Goal: Task Accomplishment & Management: Complete application form

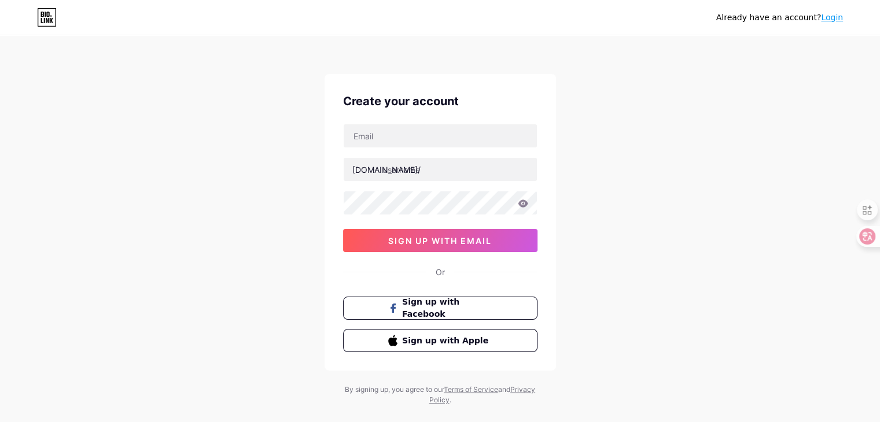
type input "[EMAIL_ADDRESS][DOMAIN_NAME]"
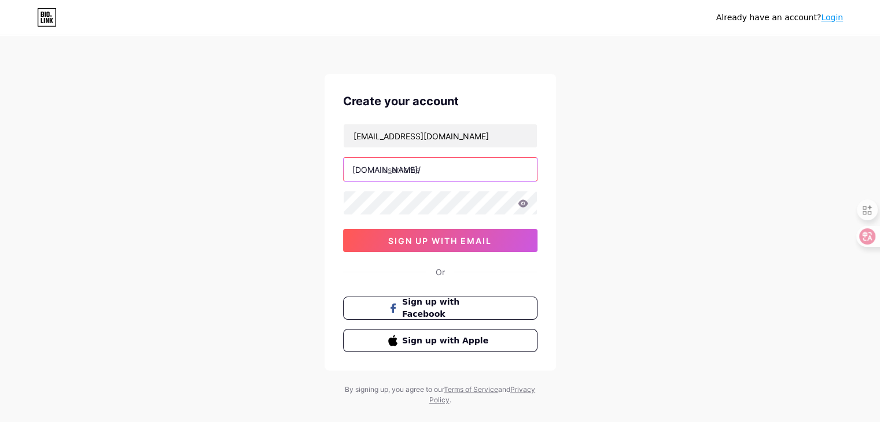
click at [447, 169] on input "text" at bounding box center [440, 169] width 193 height 23
type input "reapertteam"
click at [578, 175] on div "Already have an account? Login Create your account [EMAIL_ADDRESS][DOMAIN_NAME]…" at bounding box center [440, 221] width 880 height 442
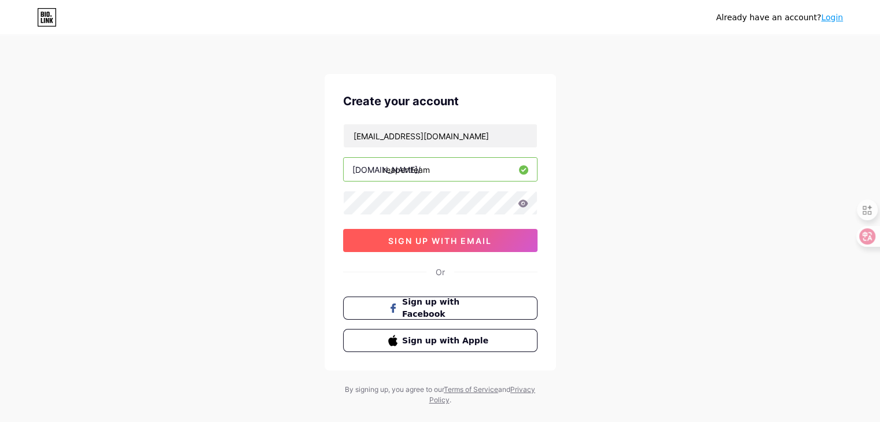
click at [501, 245] on button "sign up with email" at bounding box center [440, 240] width 194 height 23
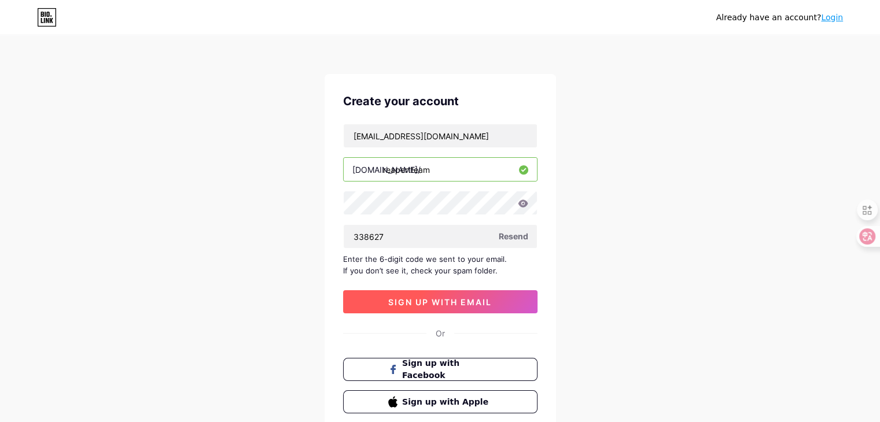
type input "338627"
click at [400, 307] on button "sign up with email" at bounding box center [440, 301] width 194 height 23
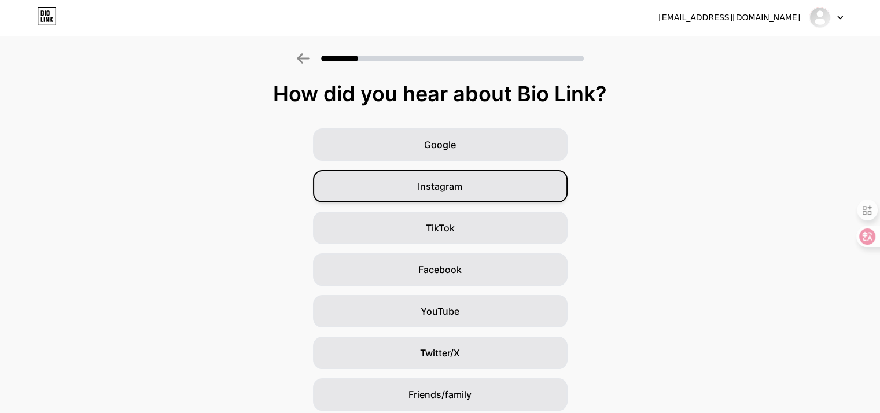
click at [389, 177] on div "Instagram" at bounding box center [440, 186] width 254 height 32
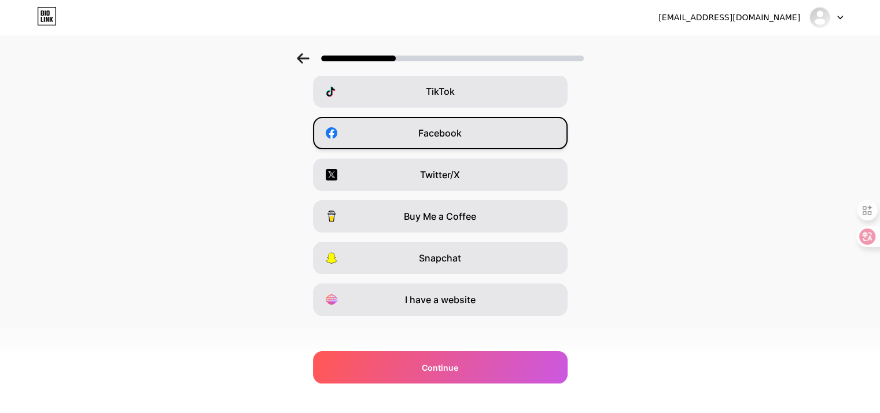
scroll to position [143, 0]
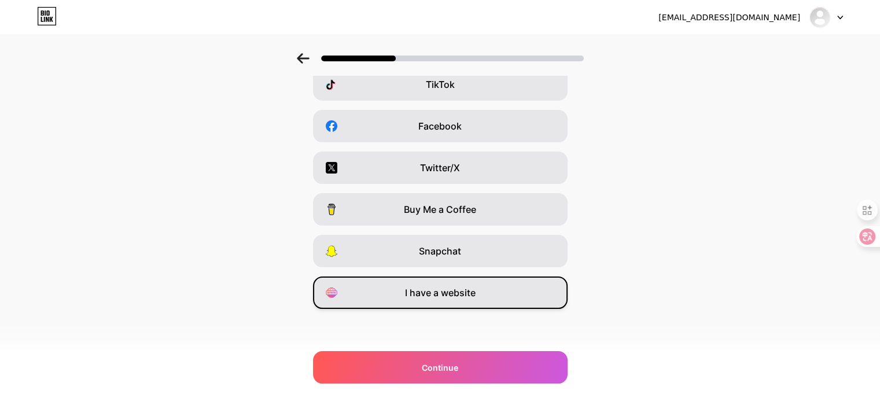
click at [470, 287] on span "I have a website" at bounding box center [440, 293] width 71 height 14
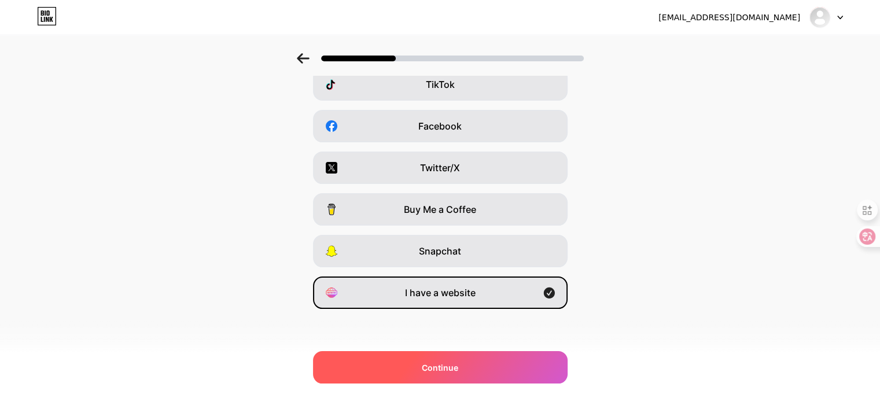
click at [479, 365] on div "Continue" at bounding box center [440, 367] width 254 height 32
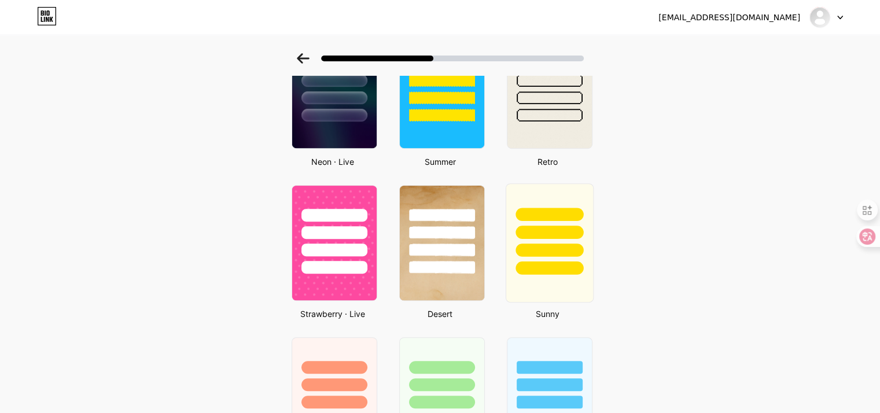
scroll to position [347, 0]
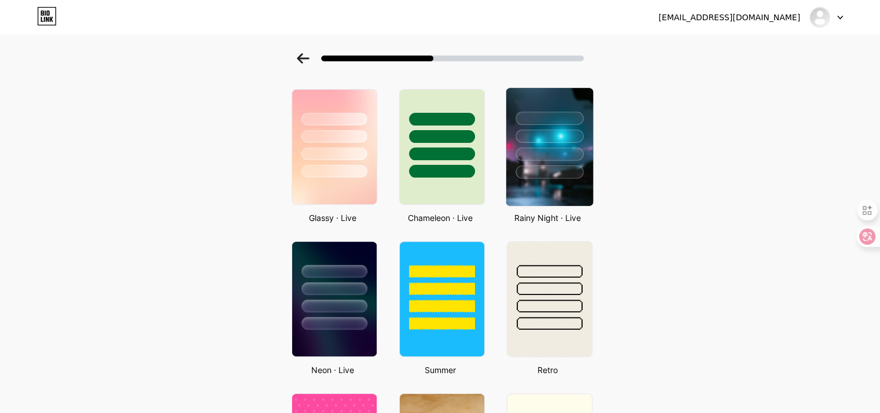
click at [545, 166] on div at bounding box center [549, 171] width 68 height 13
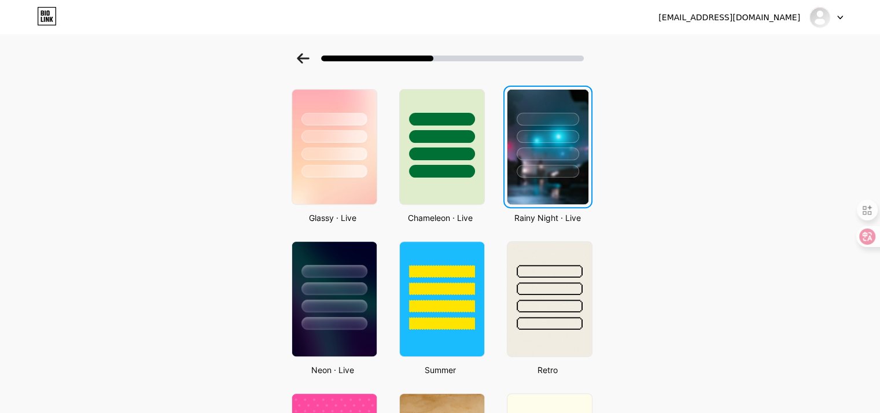
scroll to position [0, 0]
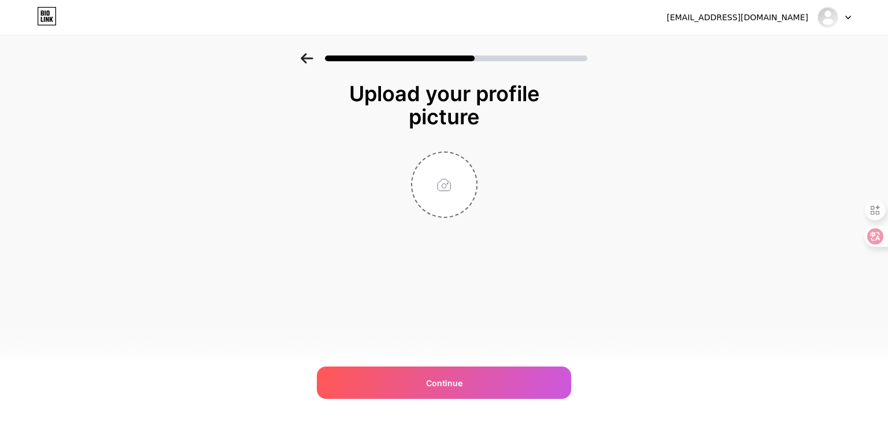
click at [544, 168] on div at bounding box center [443, 185] width 231 height 67
click at [439, 202] on input "file" at bounding box center [444, 185] width 64 height 64
type input "C:\fakepath\3d-reaper-logo.png"
click at [447, 180] on img at bounding box center [444, 185] width 67 height 67
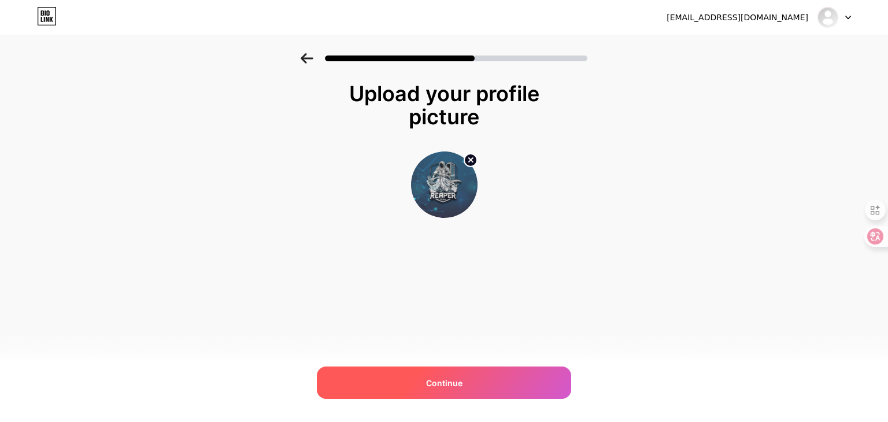
click at [543, 380] on div "Continue" at bounding box center [444, 383] width 254 height 32
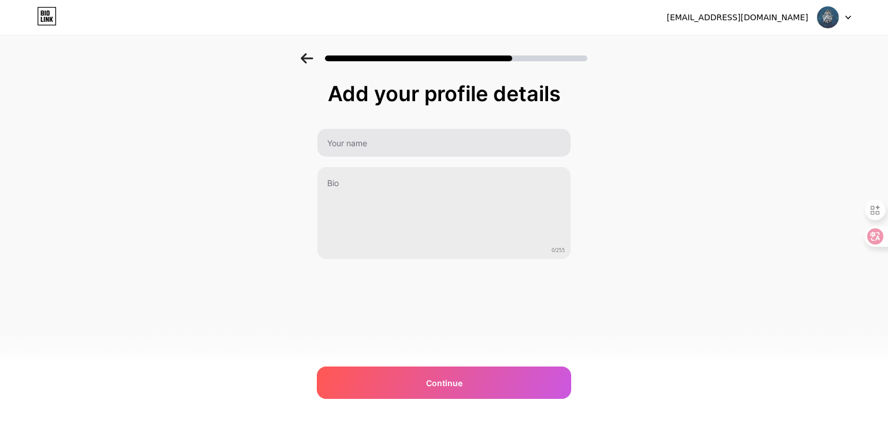
click at [414, 159] on div "0/255" at bounding box center [444, 193] width 254 height 131
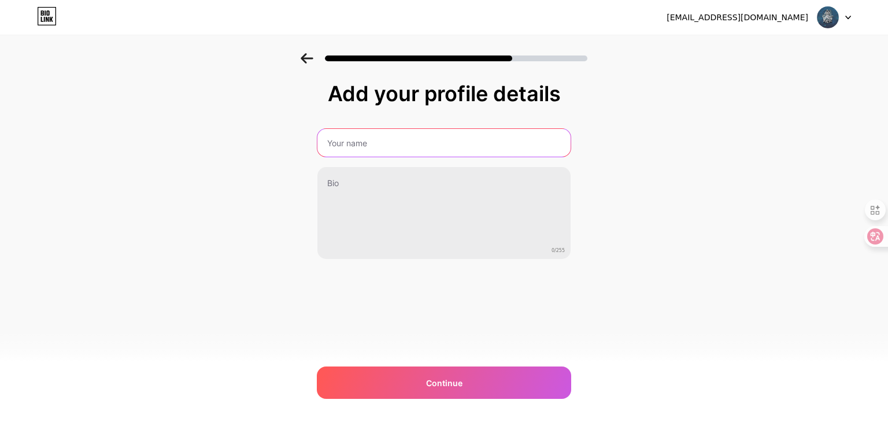
click at [405, 153] on input "text" at bounding box center [443, 143] width 253 height 28
type input "REAPER Team"
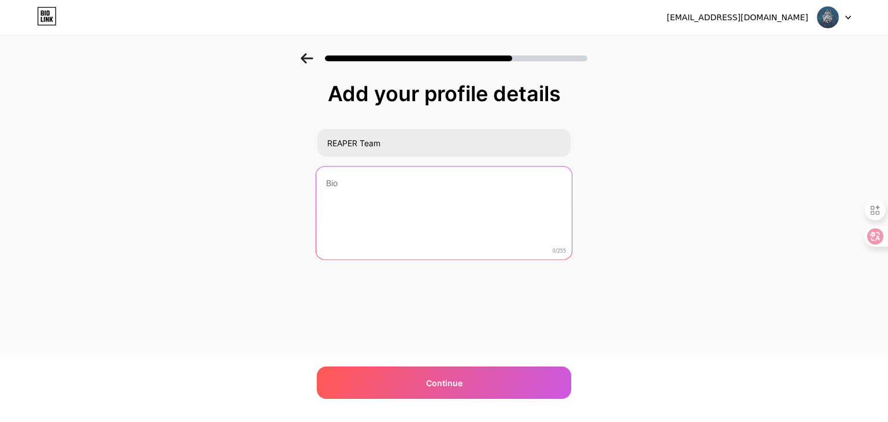
click at [373, 182] on textarea at bounding box center [444, 214] width 256 height 94
paste textarea "[URL][DOMAIN_NAME]"
type textarea "[URL][DOMAIN_NAME]"
drag, startPoint x: 422, startPoint y: 183, endPoint x: 303, endPoint y: 177, distance: 118.7
click at [303, 177] on div "Add your profile details REAPER Team [URL][DOMAIN_NAME] 25/255 Continue Error" at bounding box center [444, 185] width 888 height 264
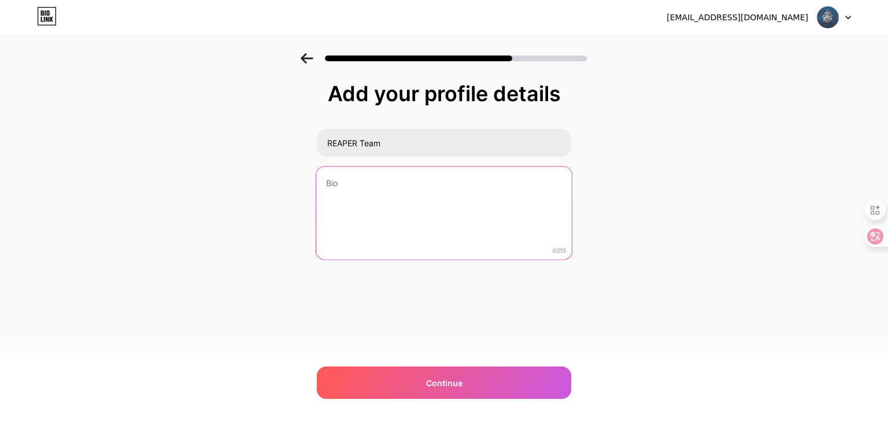
click at [349, 176] on textarea at bounding box center [444, 214] width 256 height 94
paste textarea "مجتمع REAPER Team 👨🏻‍💻👨🏻‍💻 مكان يجمع المبدعين من كل تخصص تقني 🤝 شاركنا شغفك وطو…"
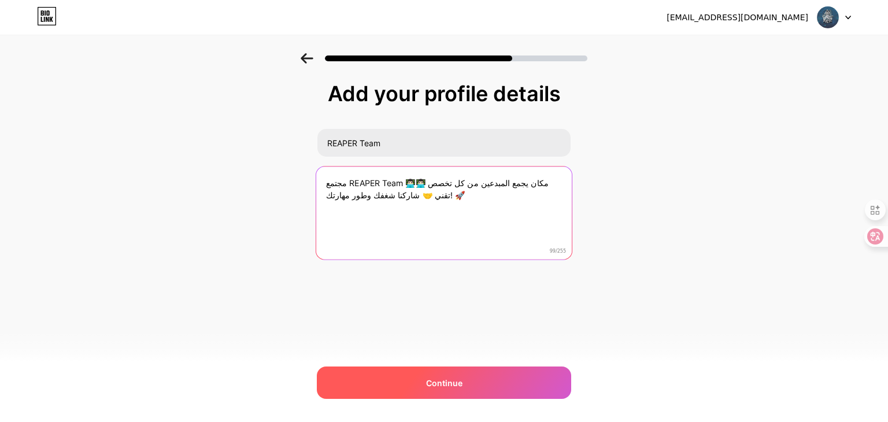
type textarea "مجتمع REAPER Team 👨🏻‍💻👨🏻‍💻 مكان يجمع المبدعين من كل تخصص تقني 🤝 شاركنا شغفك وطو…"
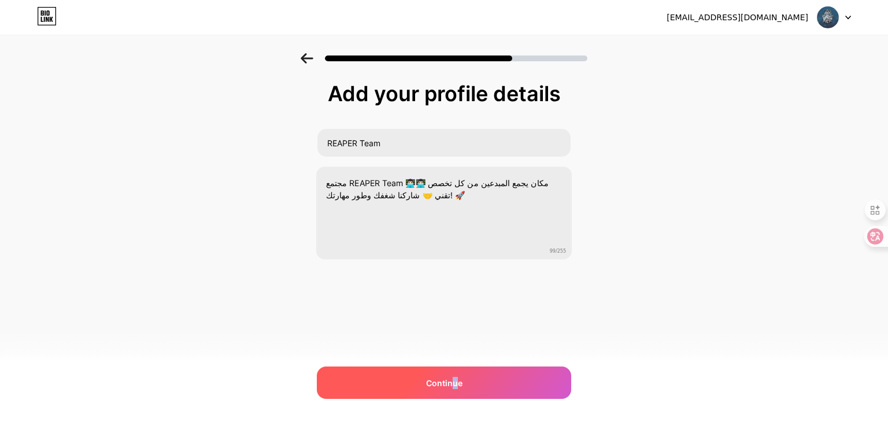
click at [455, 378] on span "Continue" at bounding box center [444, 383] width 36 height 12
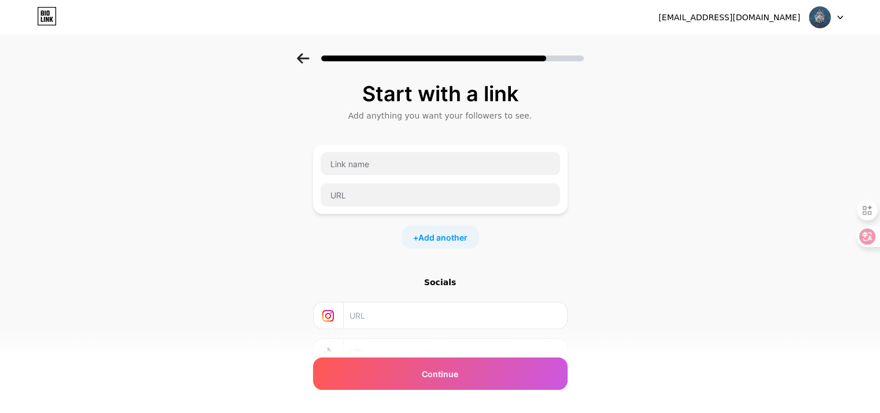
click at [412, 311] on input "text" at bounding box center [454, 315] width 210 height 26
click at [367, 170] on input "text" at bounding box center [439, 163] width 239 height 23
click at [423, 163] on input "text" at bounding box center [439, 163] width 239 height 23
click at [475, 167] on input "text" at bounding box center [439, 163] width 239 height 23
paste input "[URL][DOMAIN_NAME]"
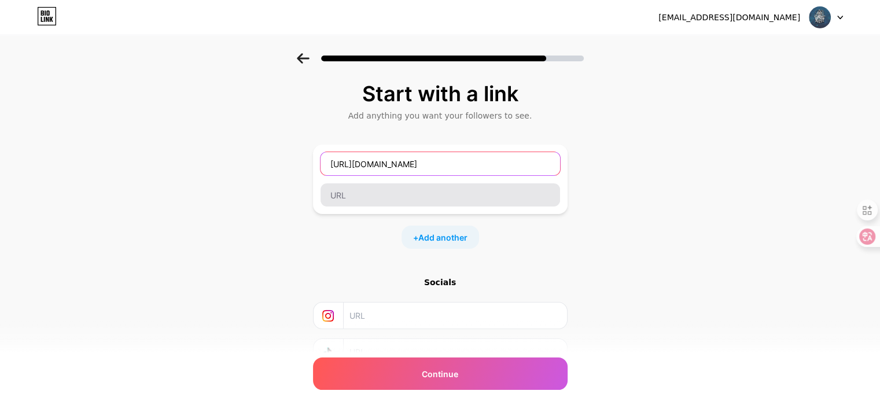
type input "[URL][DOMAIN_NAME]"
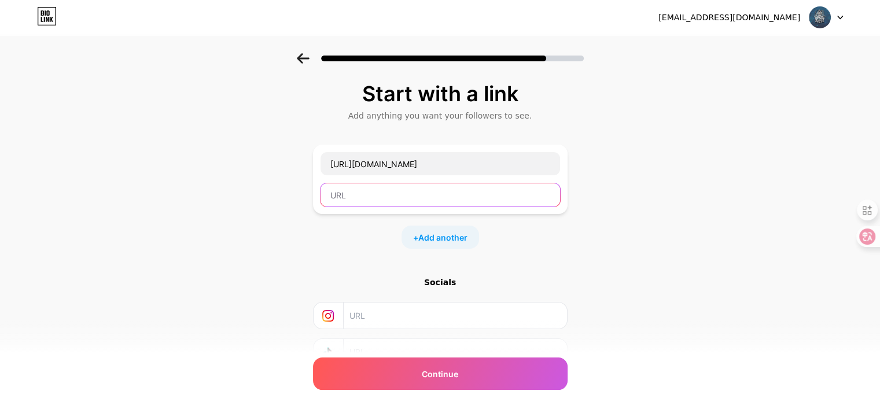
click at [430, 187] on input "text" at bounding box center [439, 194] width 239 height 23
paste input "[URL][DOMAIN_NAME]"
type input "[URL][DOMAIN_NAME]"
click at [454, 308] on input "text" at bounding box center [454, 315] width 210 height 26
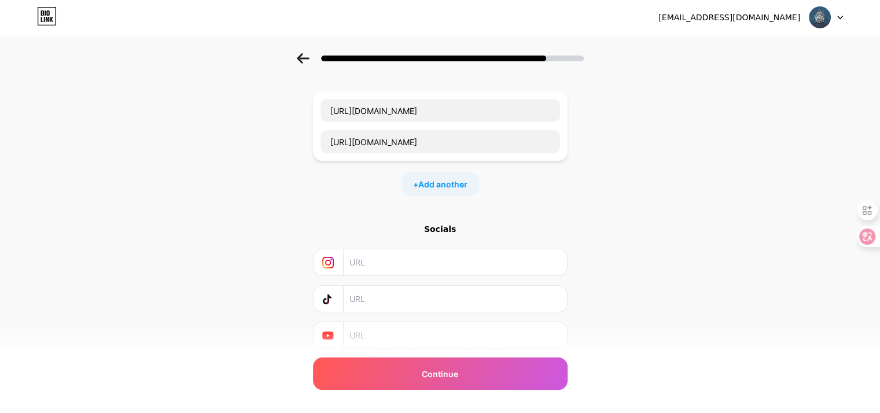
scroll to position [58, 0]
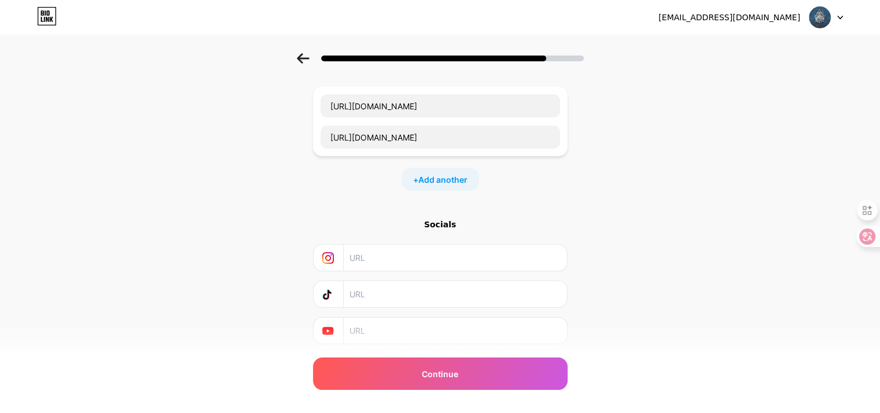
click at [344, 257] on div at bounding box center [328, 258] width 31 height 26
click at [352, 263] on div at bounding box center [439, 258] width 239 height 26
click at [372, 253] on input "text" at bounding box center [454, 258] width 210 height 26
click at [454, 248] on input "text" at bounding box center [454, 258] width 210 height 26
paste input "[URL][DOMAIN_NAME]"
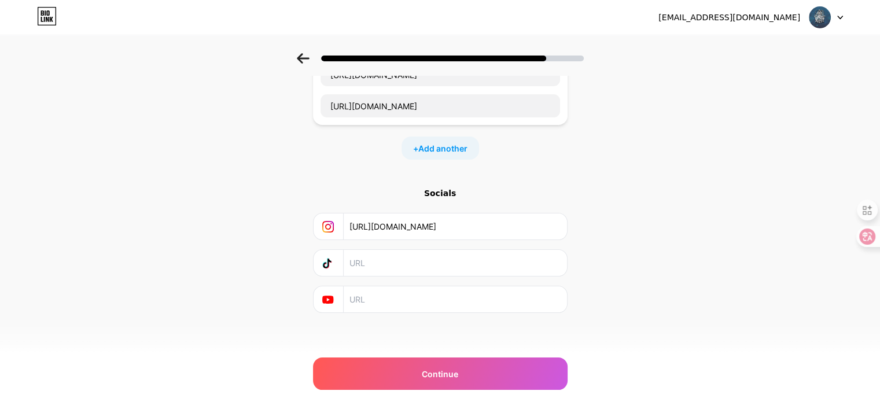
scroll to position [91, 0]
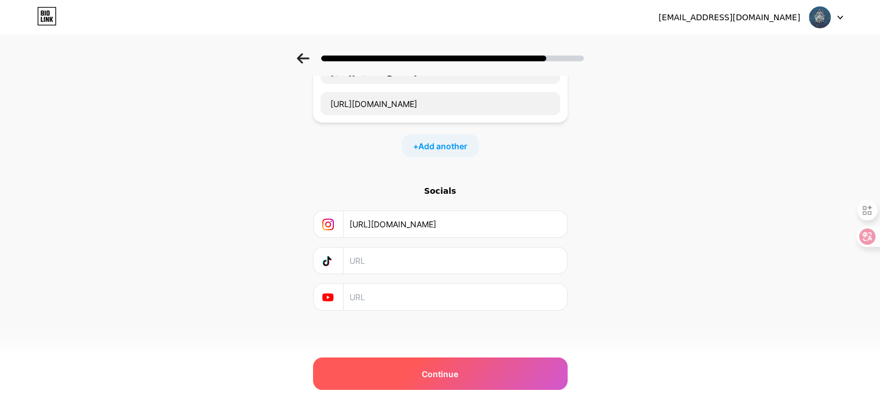
type input "[URL][DOMAIN_NAME]"
click at [430, 372] on span "Continue" at bounding box center [440, 374] width 36 height 12
click at [431, 372] on span "Continue" at bounding box center [440, 374] width 36 height 12
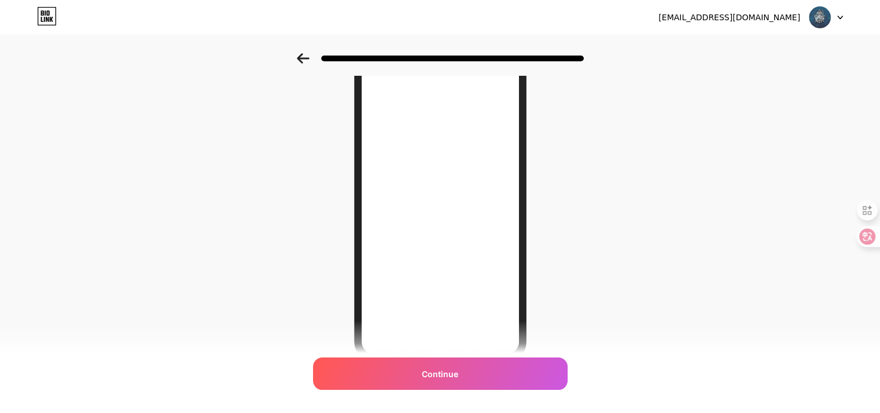
scroll to position [116, 0]
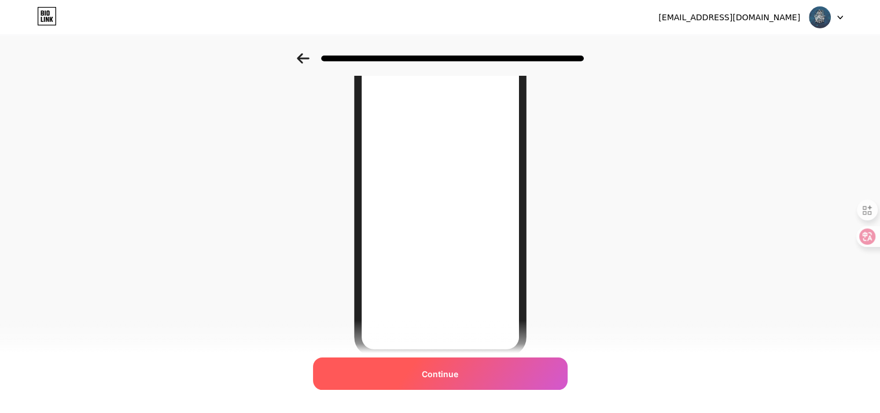
click at [479, 372] on div "Continue" at bounding box center [440, 373] width 254 height 32
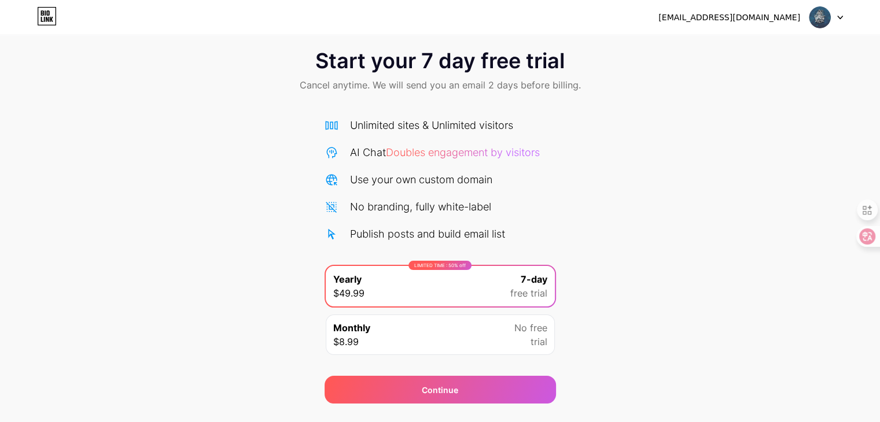
scroll to position [43, 0]
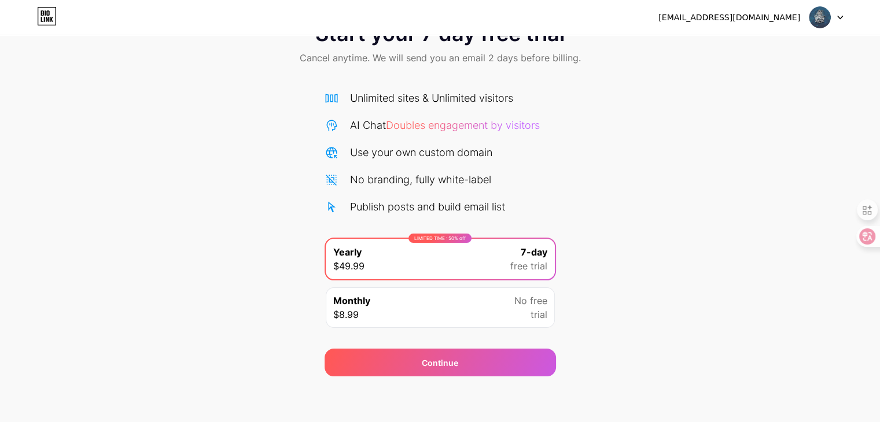
click at [834, 17] on div at bounding box center [826, 17] width 34 height 21
click at [478, 287] on div "Monthly $8.99 No free trial" at bounding box center [440, 307] width 229 height 40
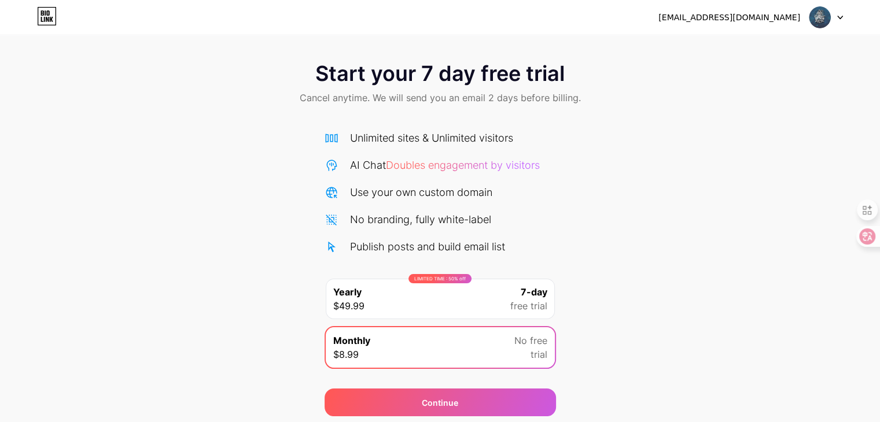
scroll to position [0, 0]
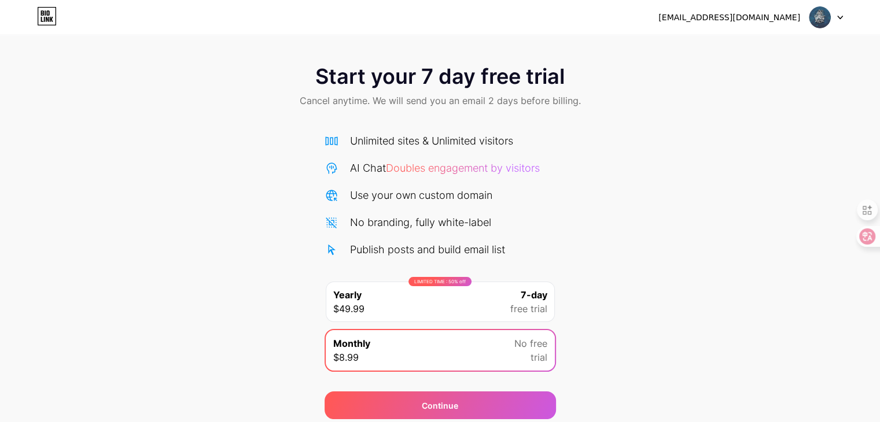
click at [463, 294] on div "LIMITED TIME : 50% off Yearly $49.99 7-day free trial" at bounding box center [440, 302] width 229 height 40
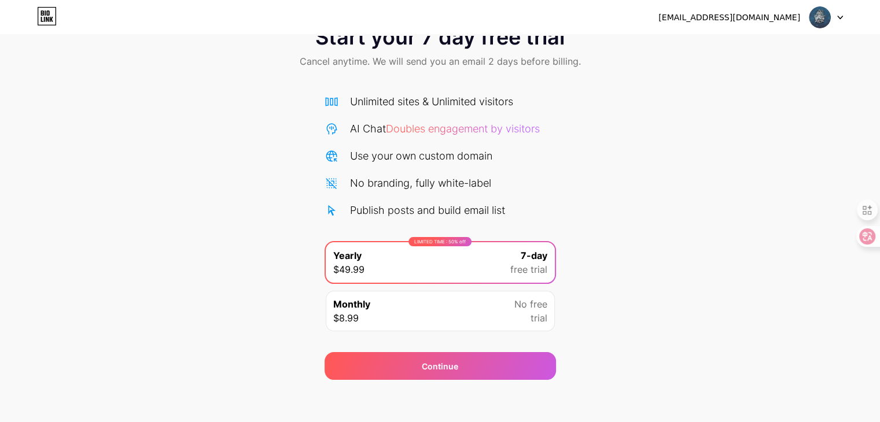
scroll to position [43, 0]
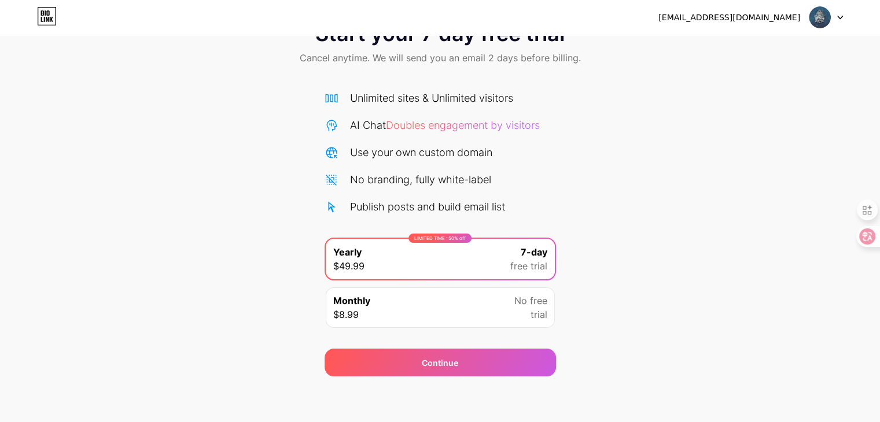
click at [467, 299] on div "Monthly $8.99 No free trial" at bounding box center [440, 307] width 229 height 40
